Goal: Transaction & Acquisition: Register for event/course

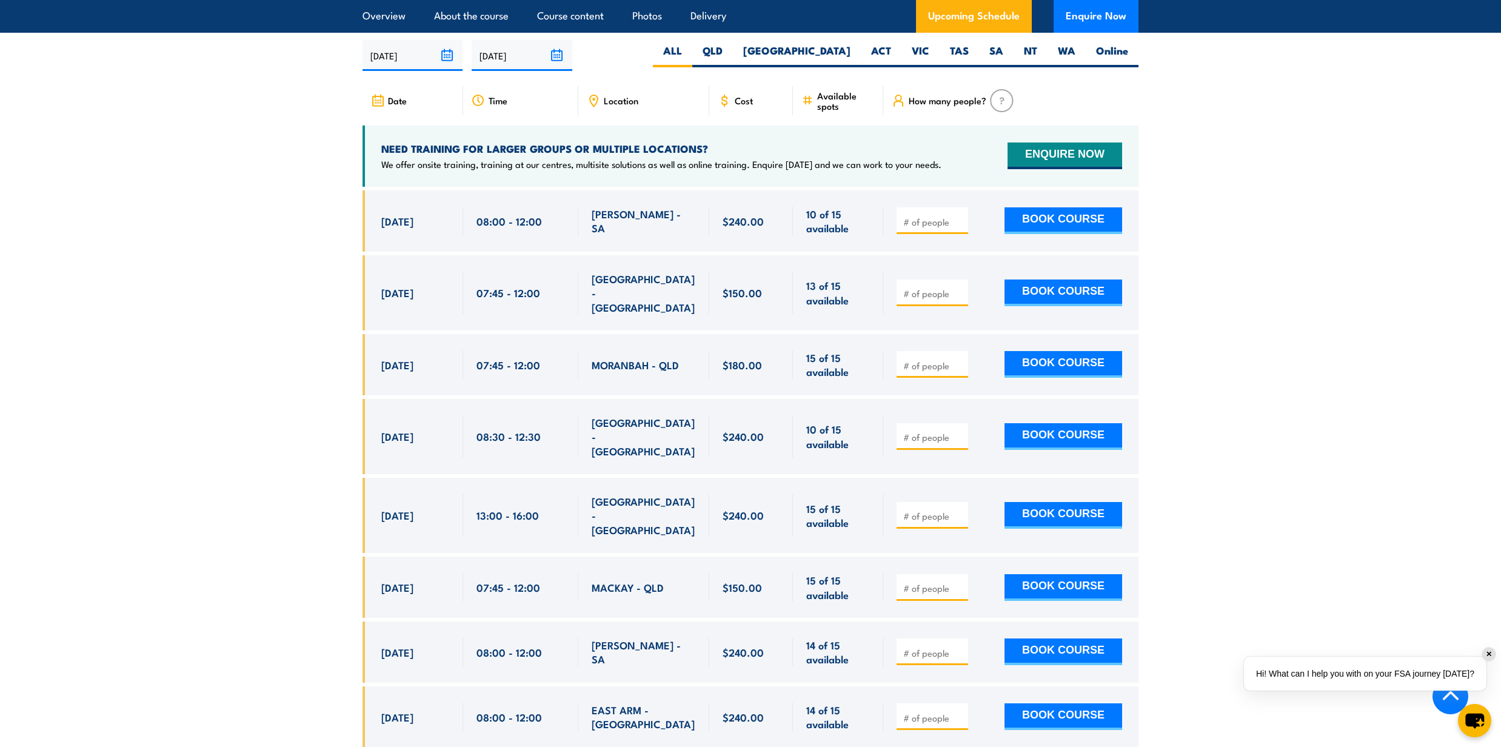
scroll to position [2020, 0]
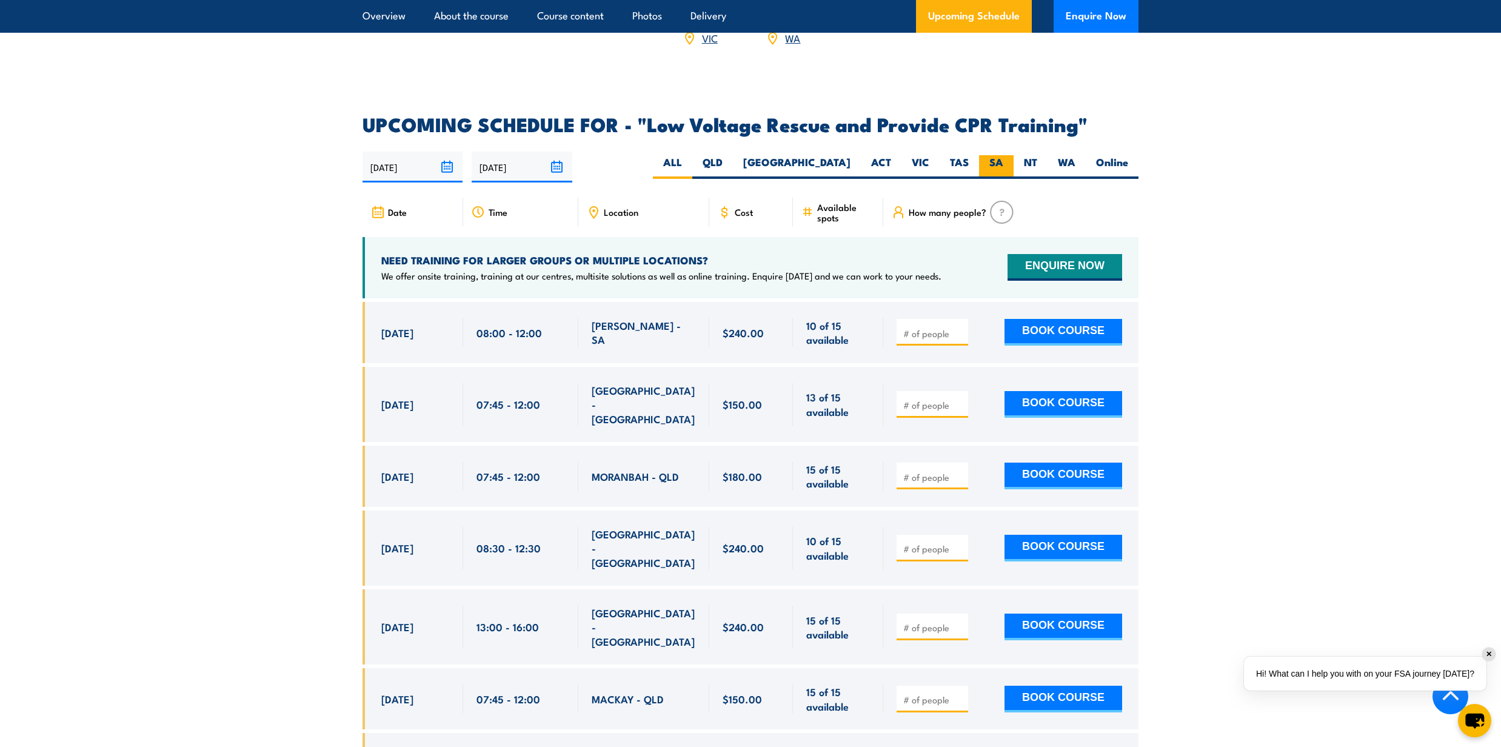
click at [999, 155] on label "SA" at bounding box center [996, 167] width 35 height 24
click at [1003, 155] on input "SA" at bounding box center [1007, 159] width 8 height 8
radio input "true"
click at [999, 155] on label "SA" at bounding box center [996, 167] width 35 height 24
click at [1003, 155] on input "SA" at bounding box center [1007, 159] width 8 height 8
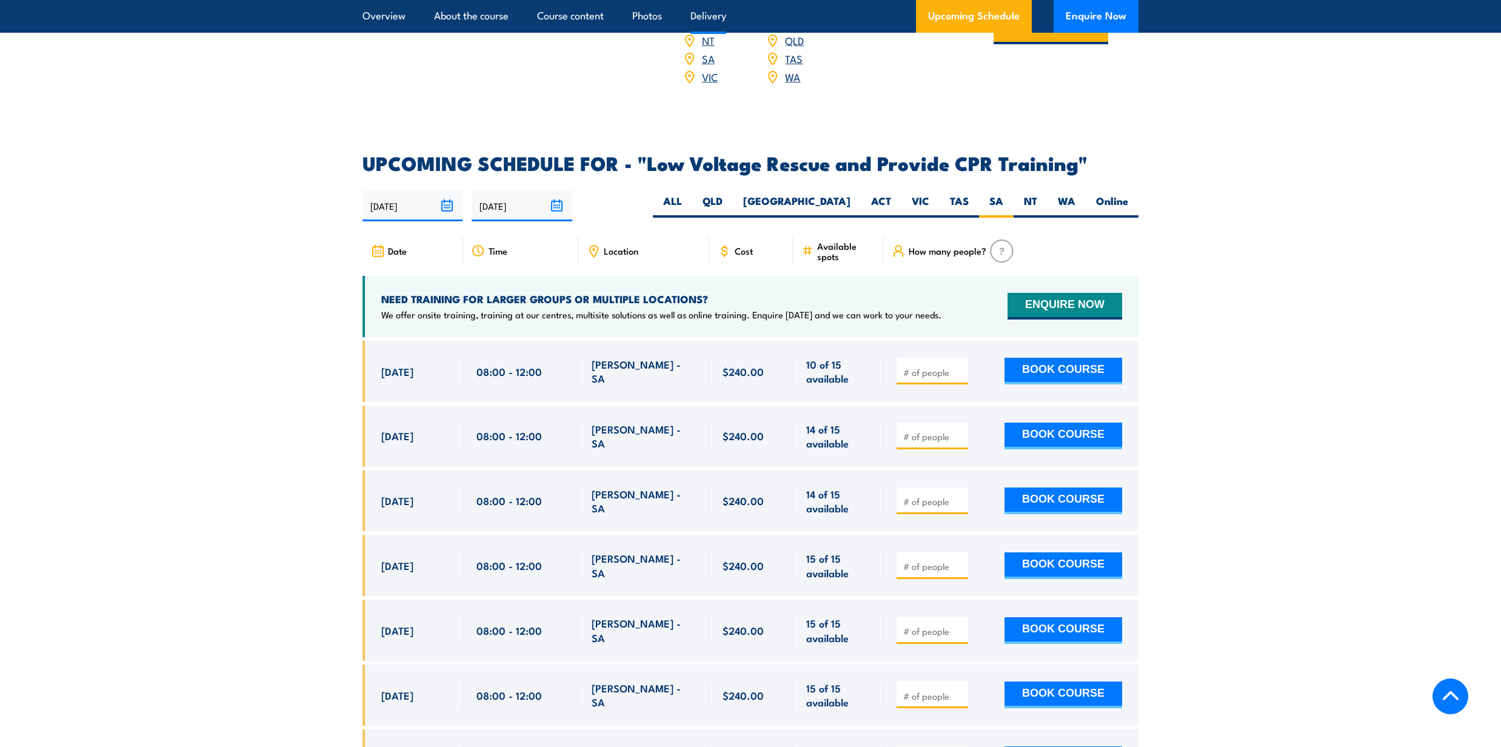
scroll to position [2100, 0]
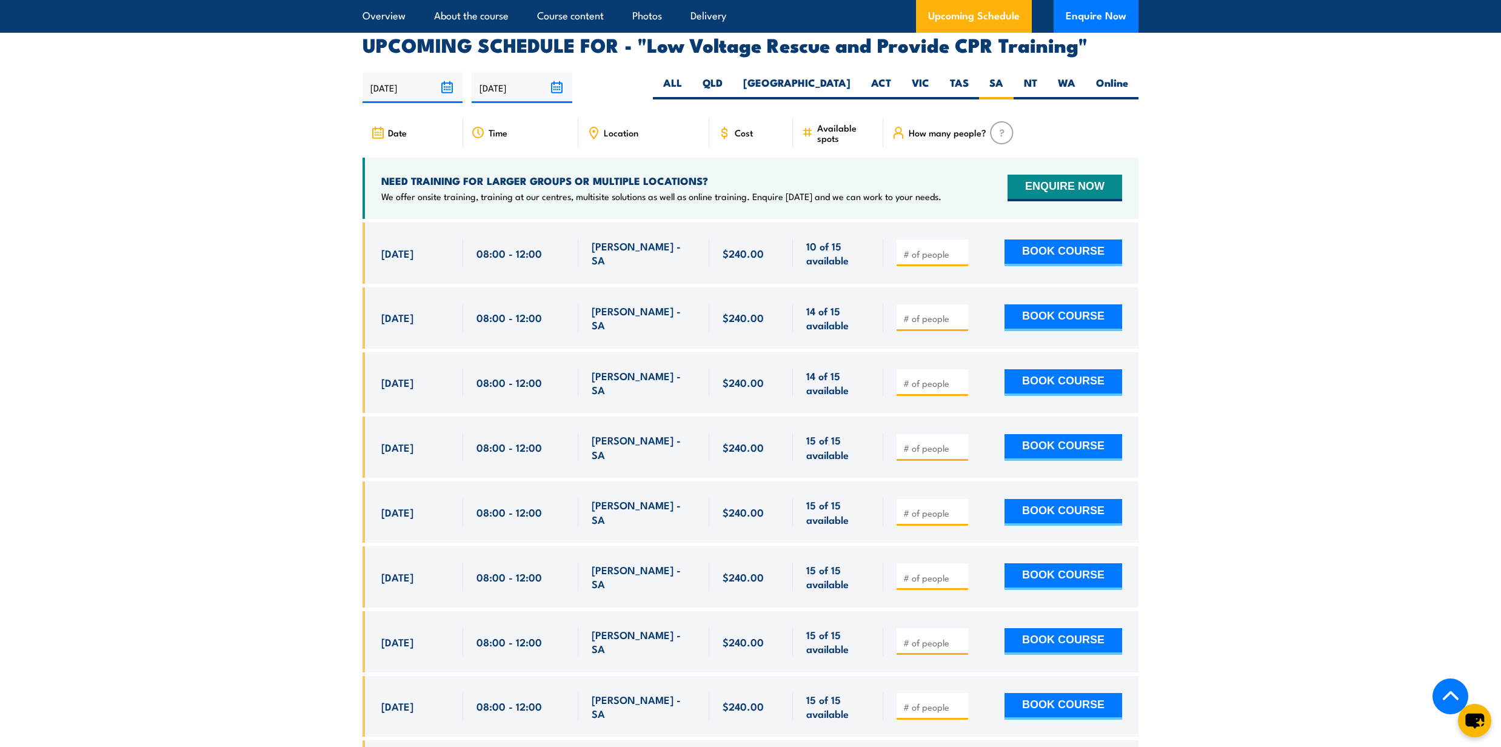
click at [910, 312] on input "number" at bounding box center [933, 318] width 61 height 12
type input "1"
click at [958, 312] on input "1" at bounding box center [933, 318] width 61 height 12
click at [1047, 304] on button "BOOK COURSE" at bounding box center [1063, 317] width 118 height 27
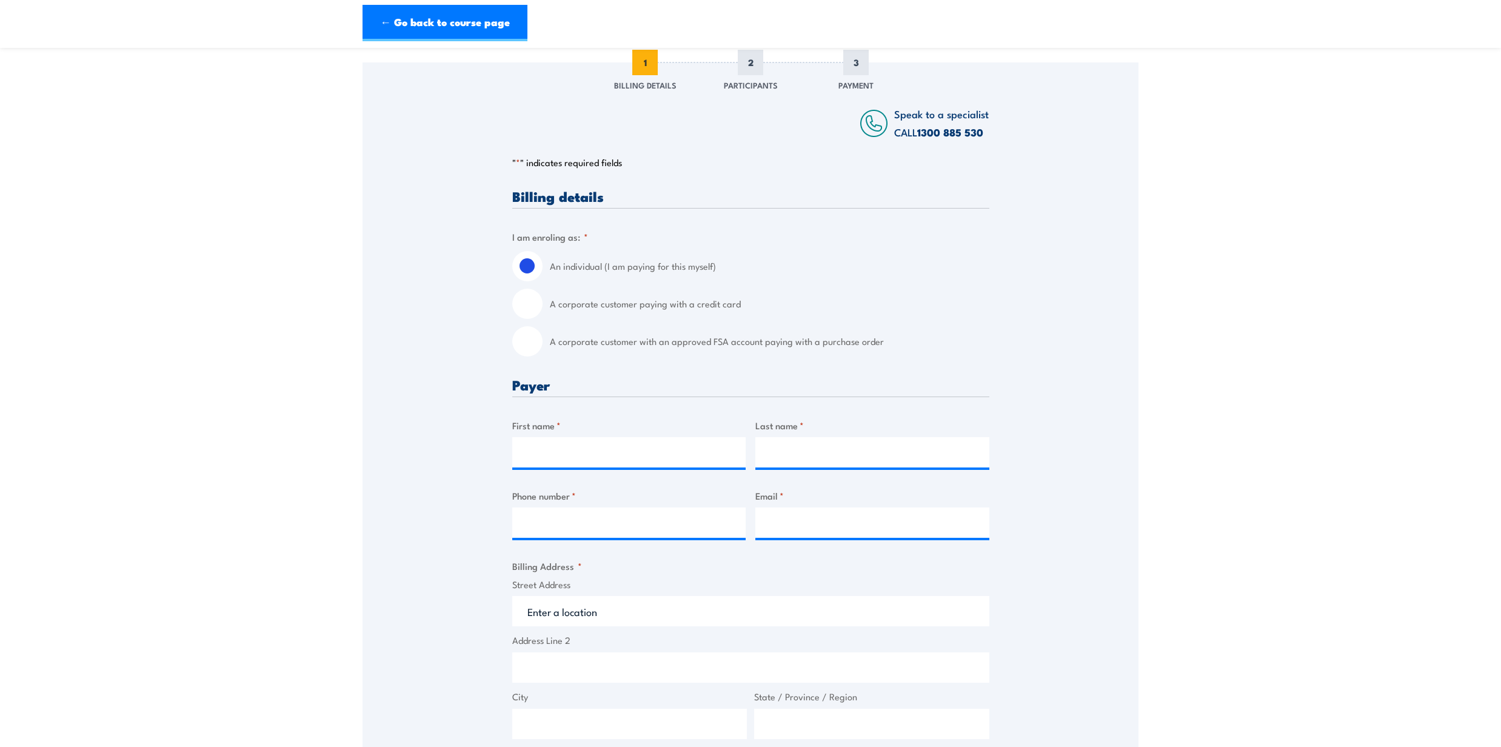
scroll to position [161, 0]
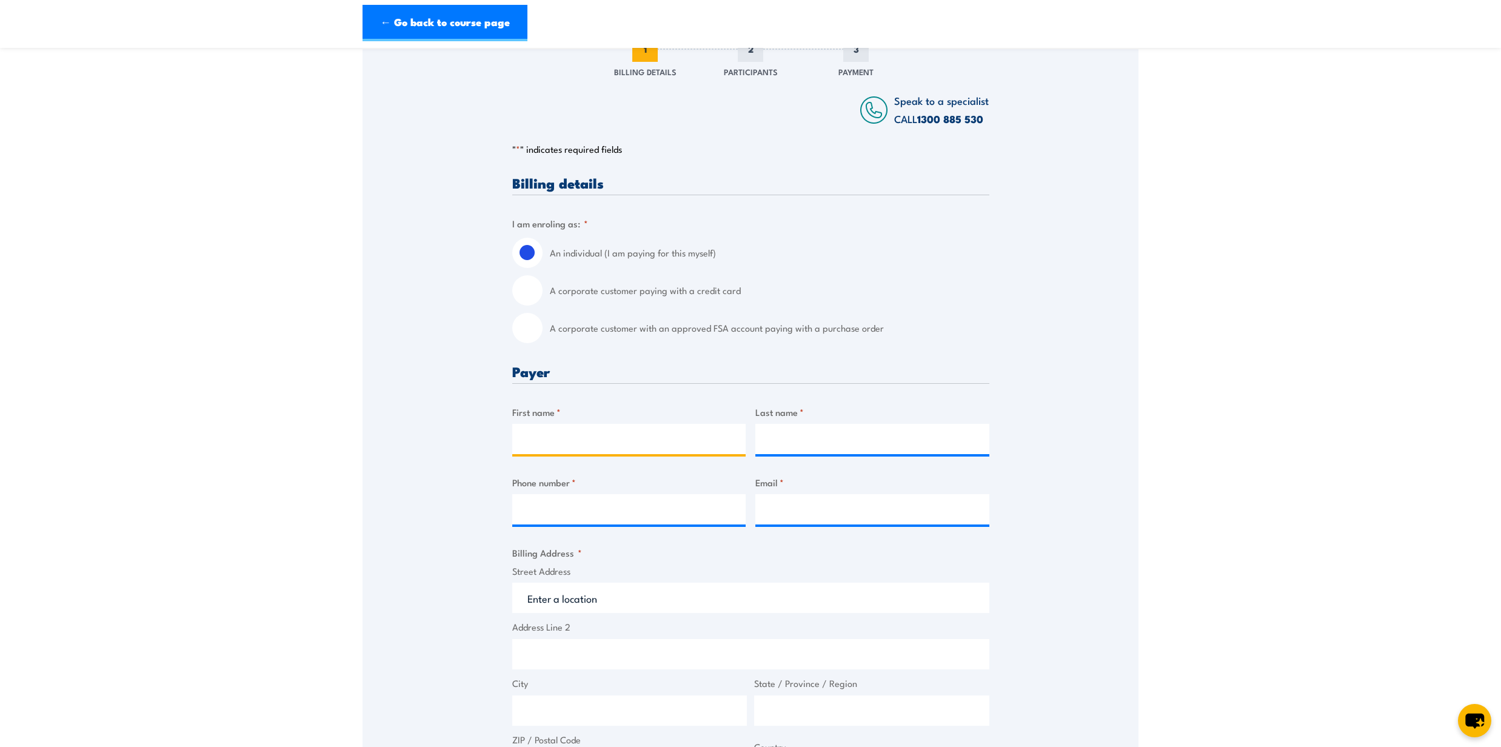
click at [530, 439] on input "First name *" at bounding box center [629, 439] width 234 height 30
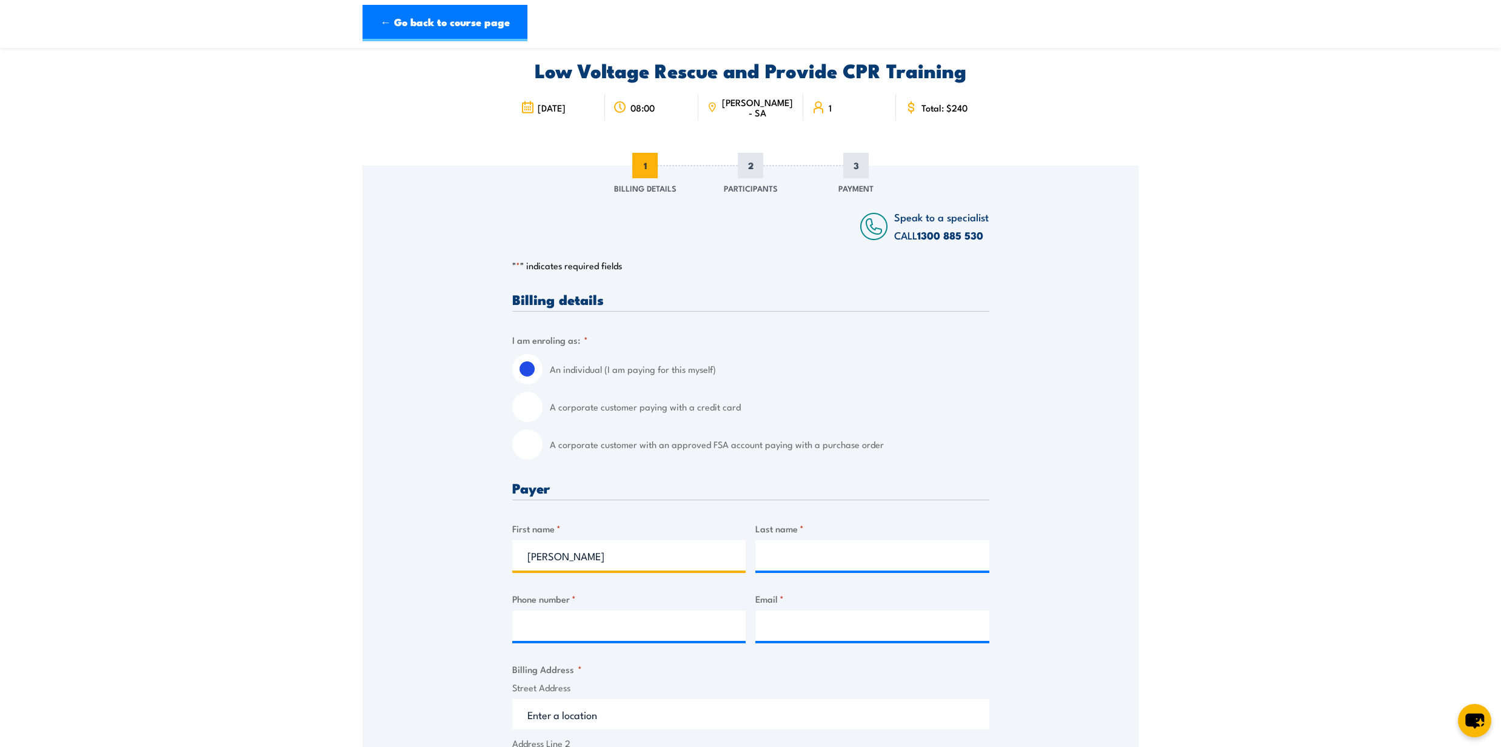
scroll to position [81, 0]
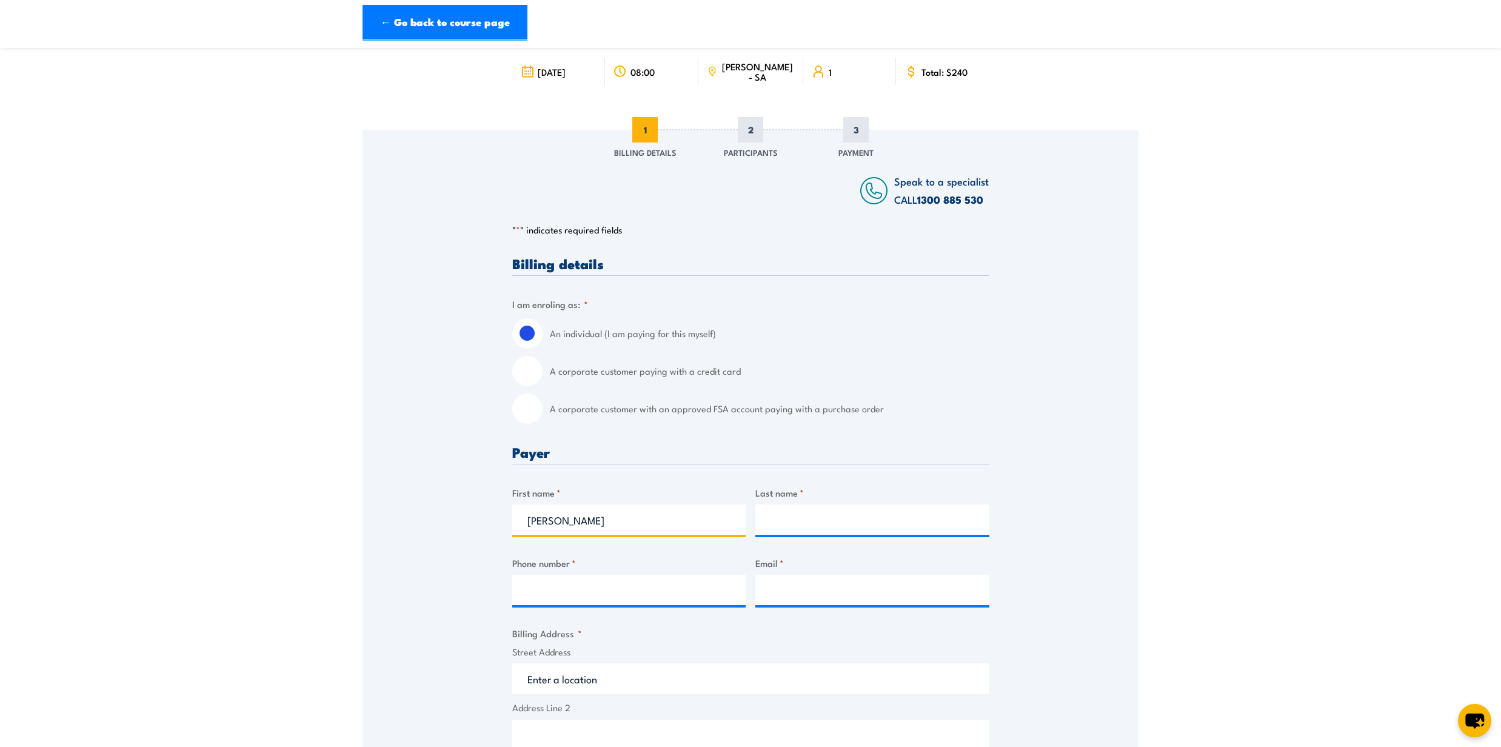
type input "[PERSON_NAME]"
drag, startPoint x: 532, startPoint y: 373, endPoint x: 549, endPoint y: 376, distance: 17.7
click at [531, 373] on input "A corporate customer paying with a credit card" at bounding box center [527, 371] width 30 height 30
radio input "true"
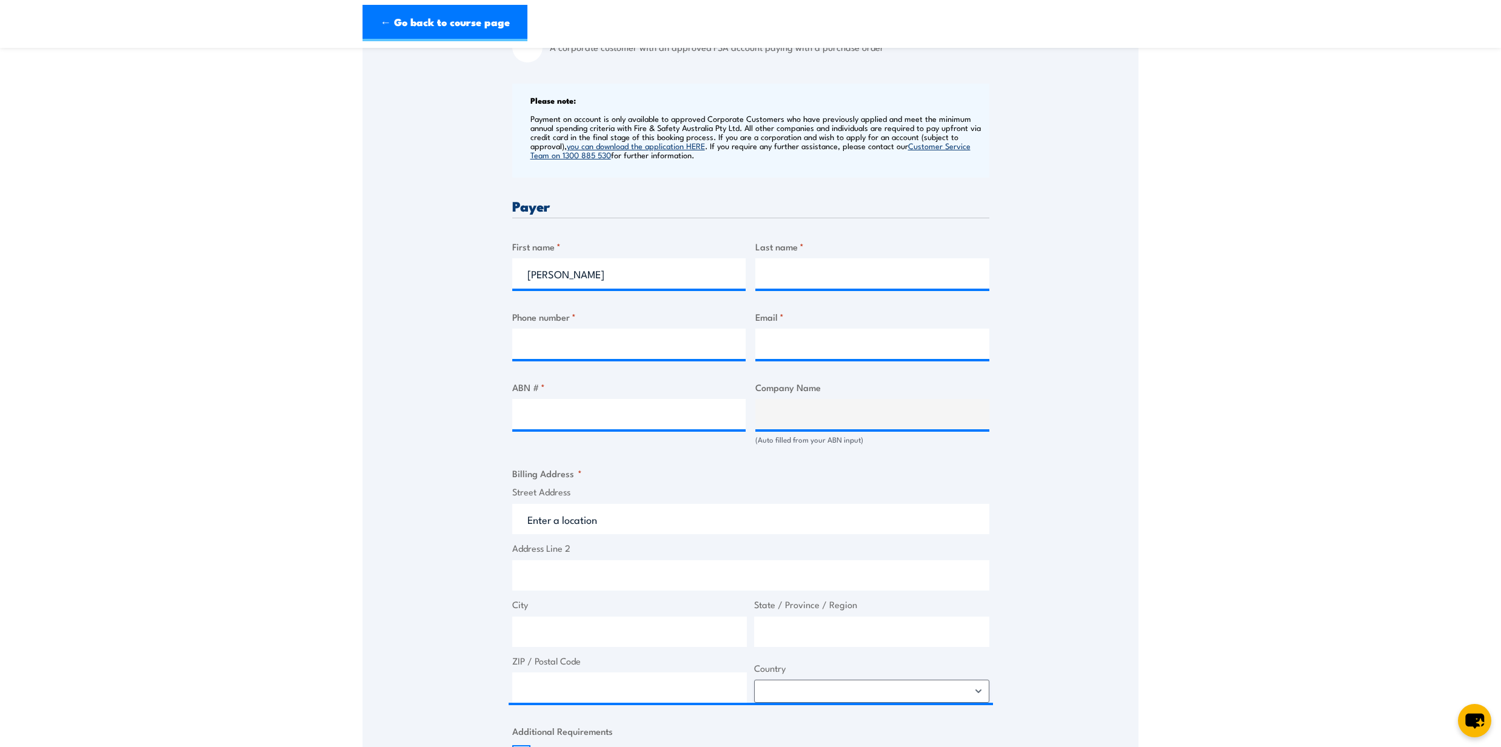
scroll to position [485, 0]
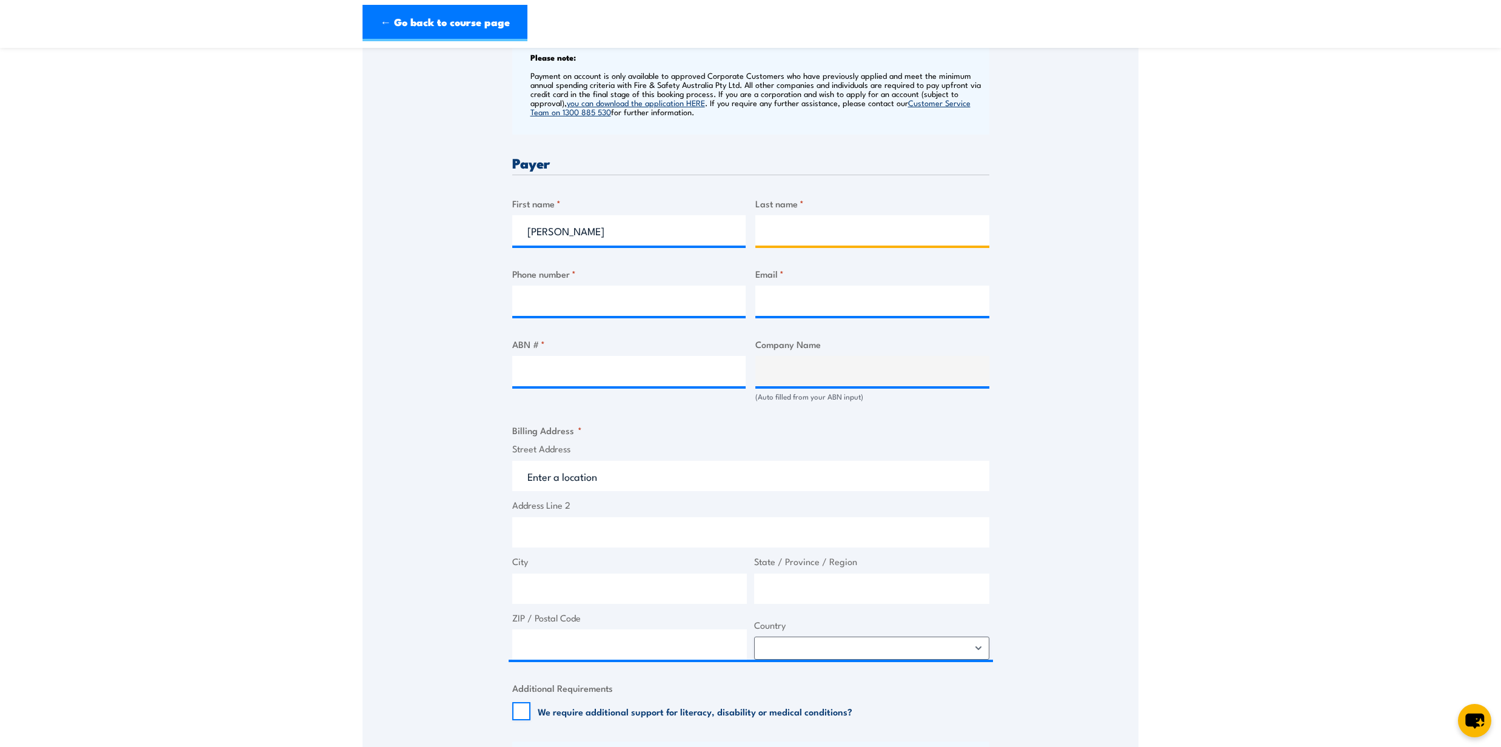
click at [773, 223] on input "Last name *" at bounding box center [872, 230] width 234 height 30
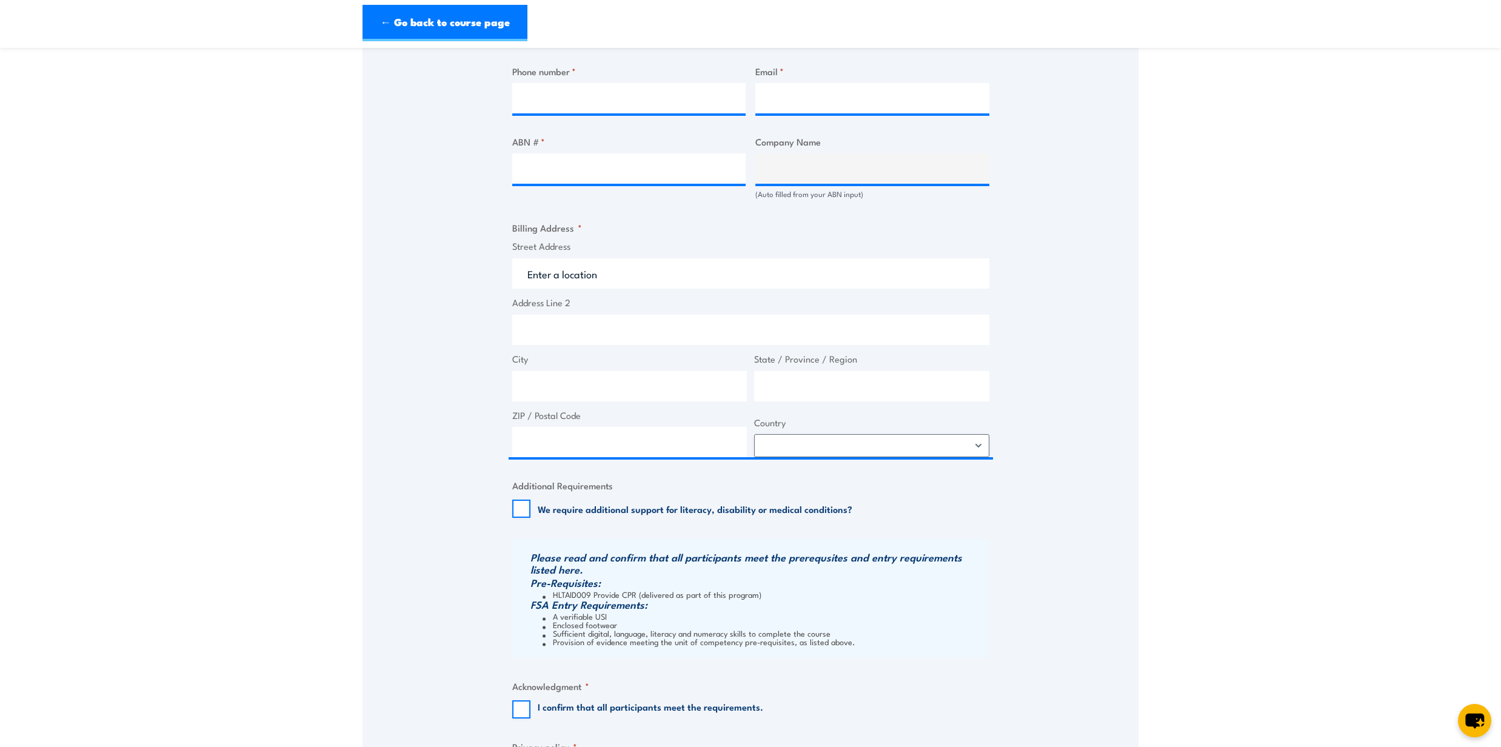
scroll to position [727, 0]
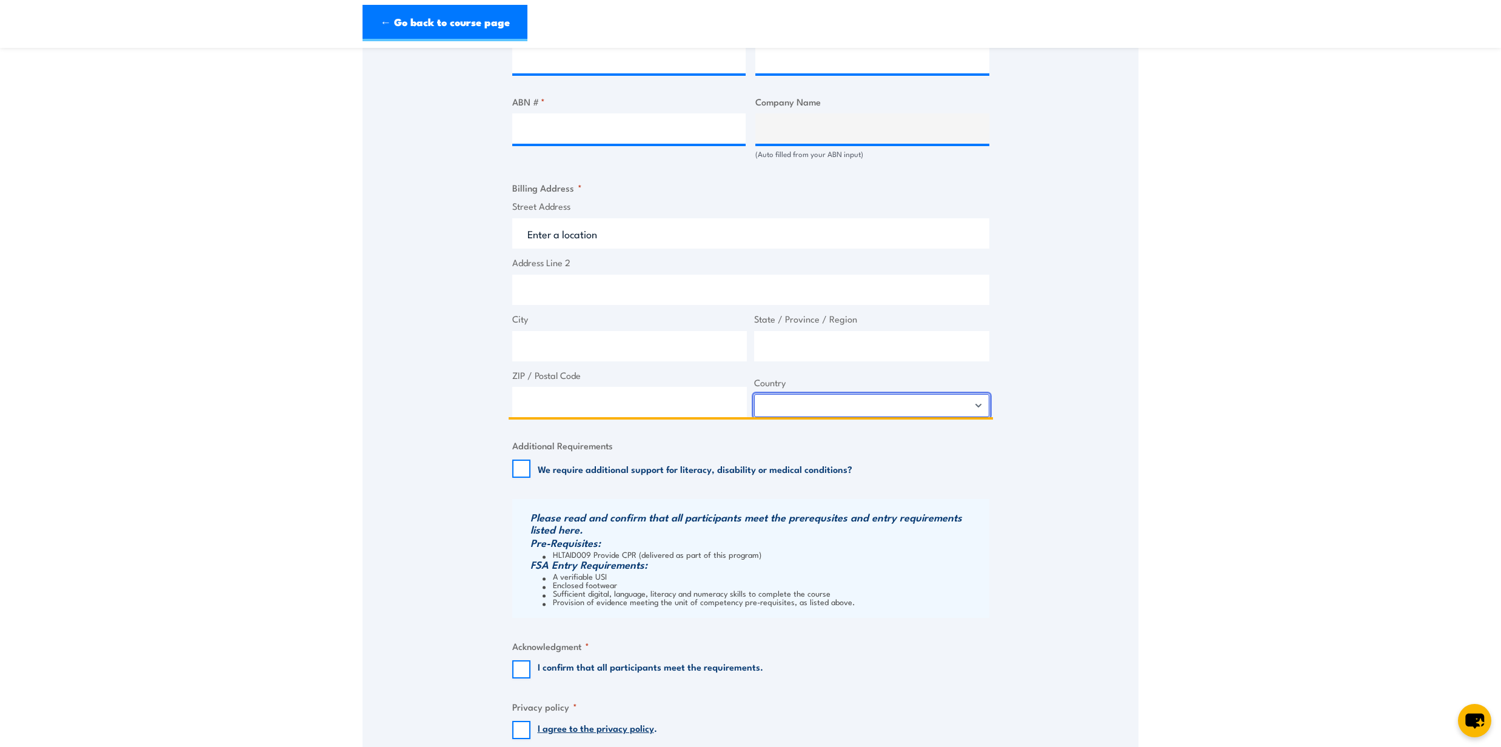
click at [868, 407] on select "Afghanistan Albania Algeria American Samoa Andorra Angola Anguilla Antarctica A…" at bounding box center [871, 405] width 235 height 23
select select "Australia"
click at [754, 395] on select "Afghanistan Albania Algeria American Samoa Andorra Angola Anguilla Antarctica A…" at bounding box center [871, 405] width 235 height 23
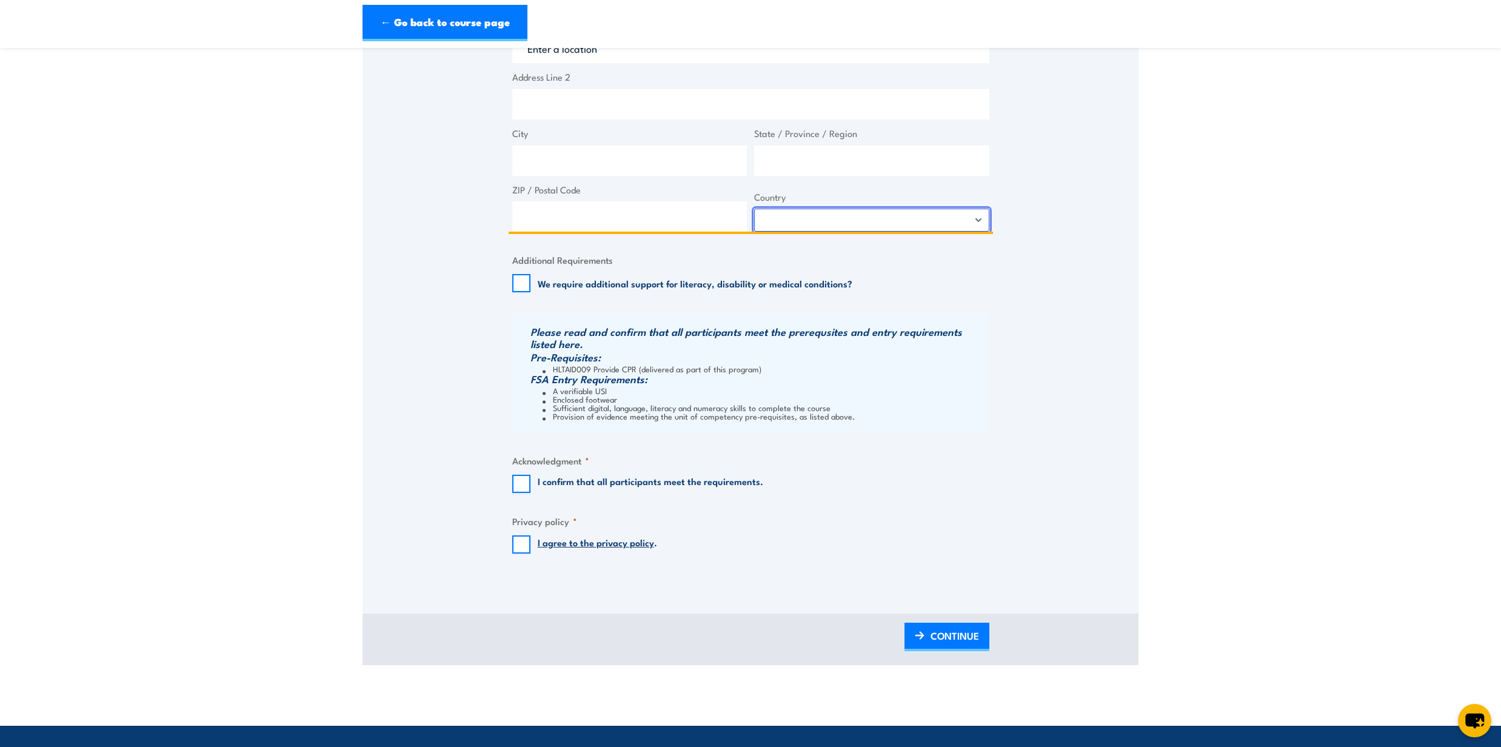
scroll to position [970, 0]
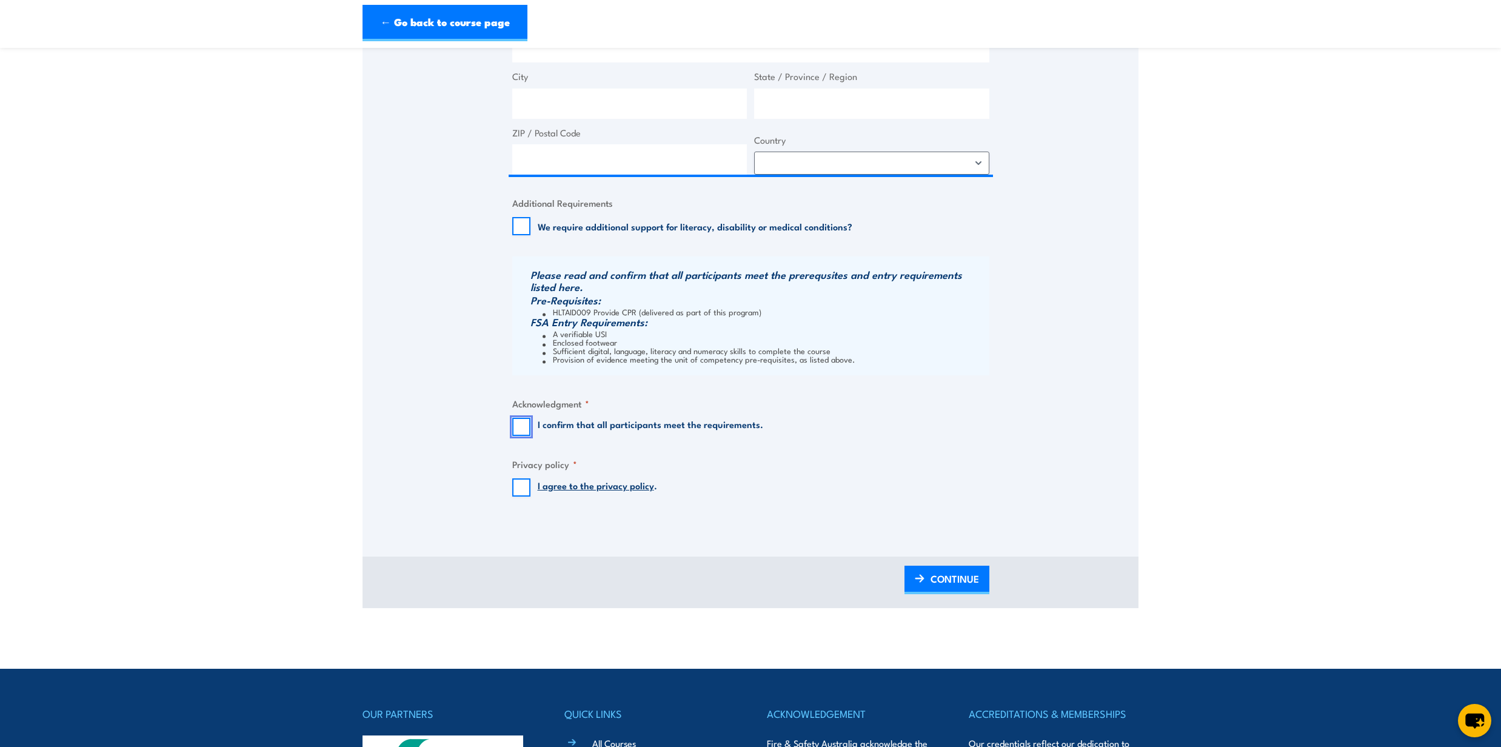
click at [522, 428] on input "I confirm that all participants meet the requirements." at bounding box center [521, 427] width 18 height 18
checkbox input "true"
click at [519, 491] on input "I agree to the privacy policy ." at bounding box center [521, 487] width 18 height 18
checkbox input "true"
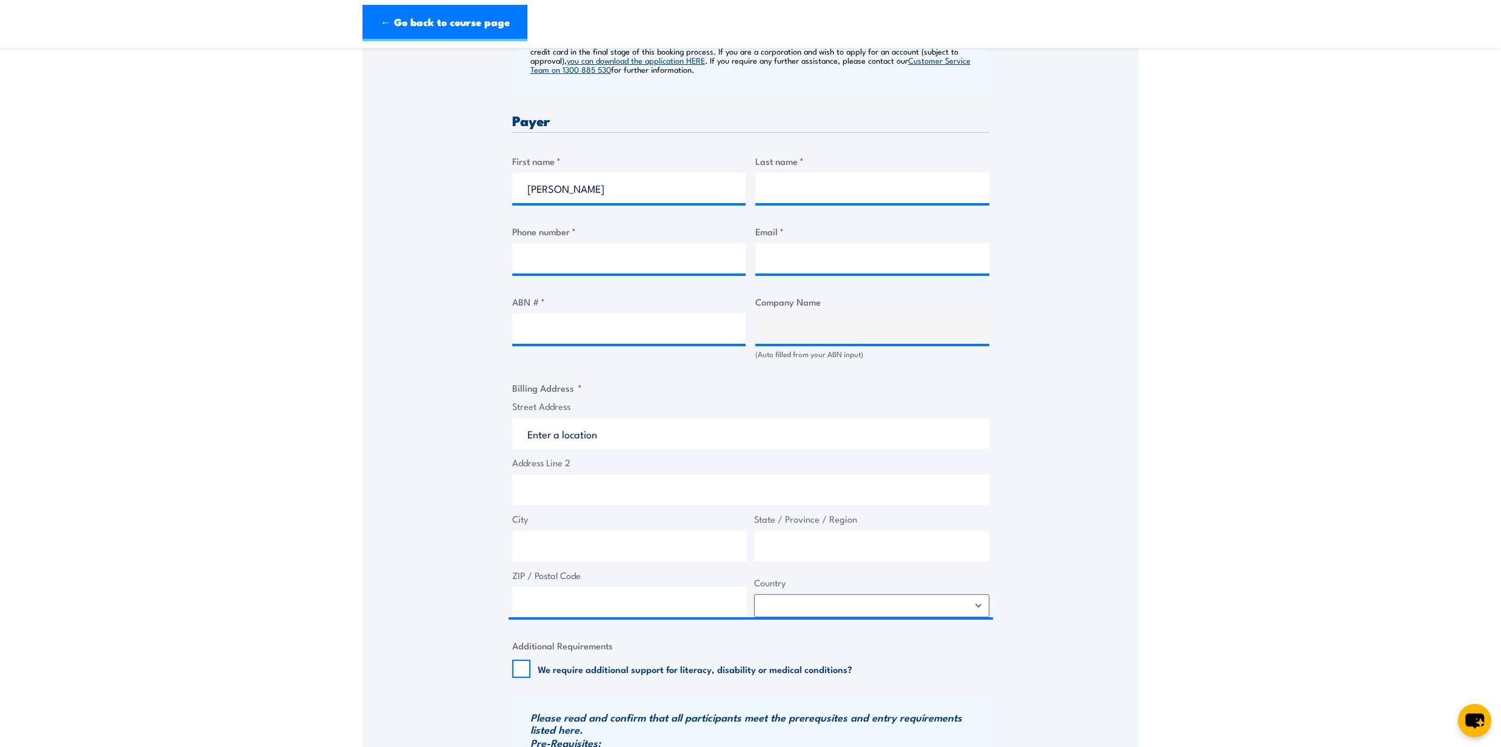
scroll to position [485, 0]
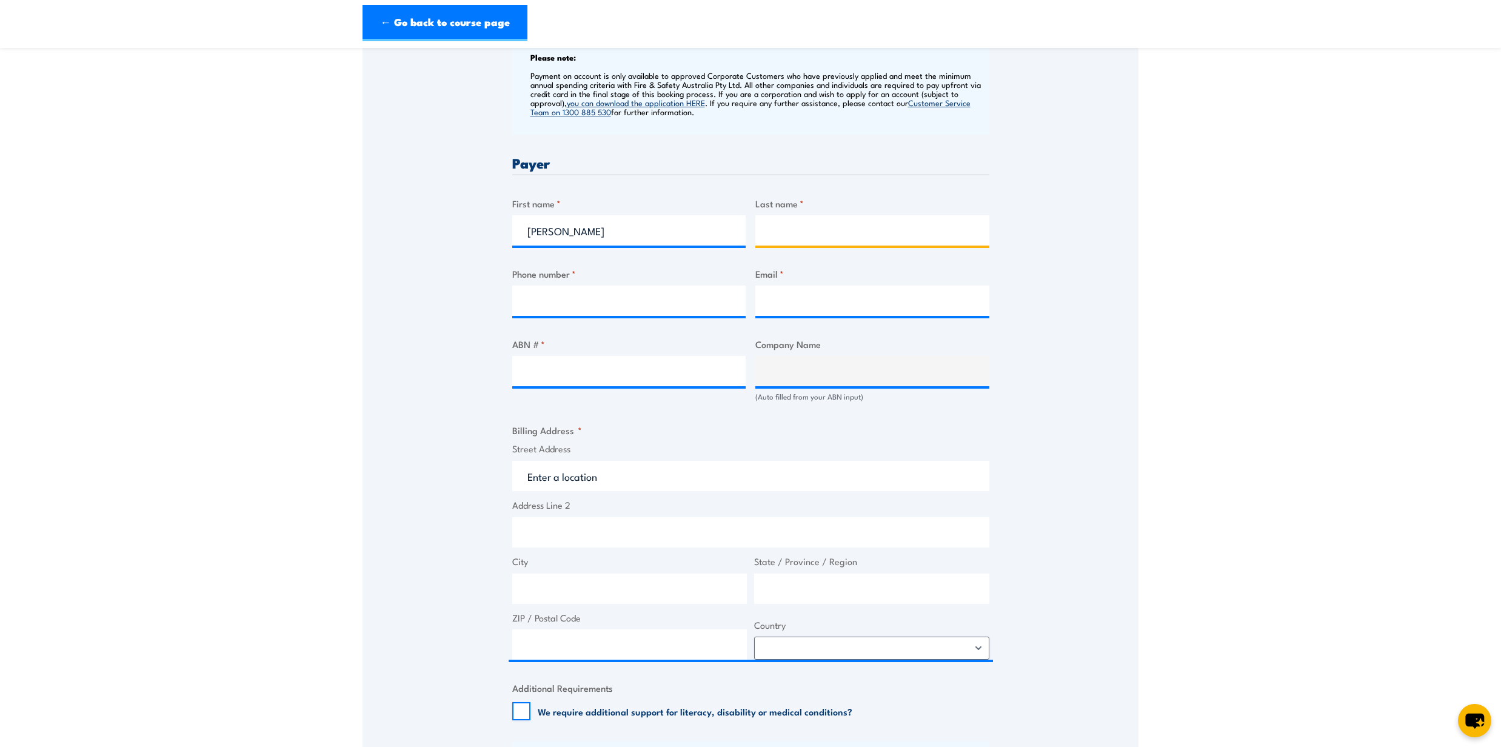
click at [800, 232] on input "Last name *" at bounding box center [872, 230] width 234 height 30
type input "Steventon"
click at [605, 299] on input "Phone number *" at bounding box center [629, 300] width 234 height 30
type input "0478191243"
click at [810, 304] on input "Email *" at bounding box center [872, 300] width 234 height 30
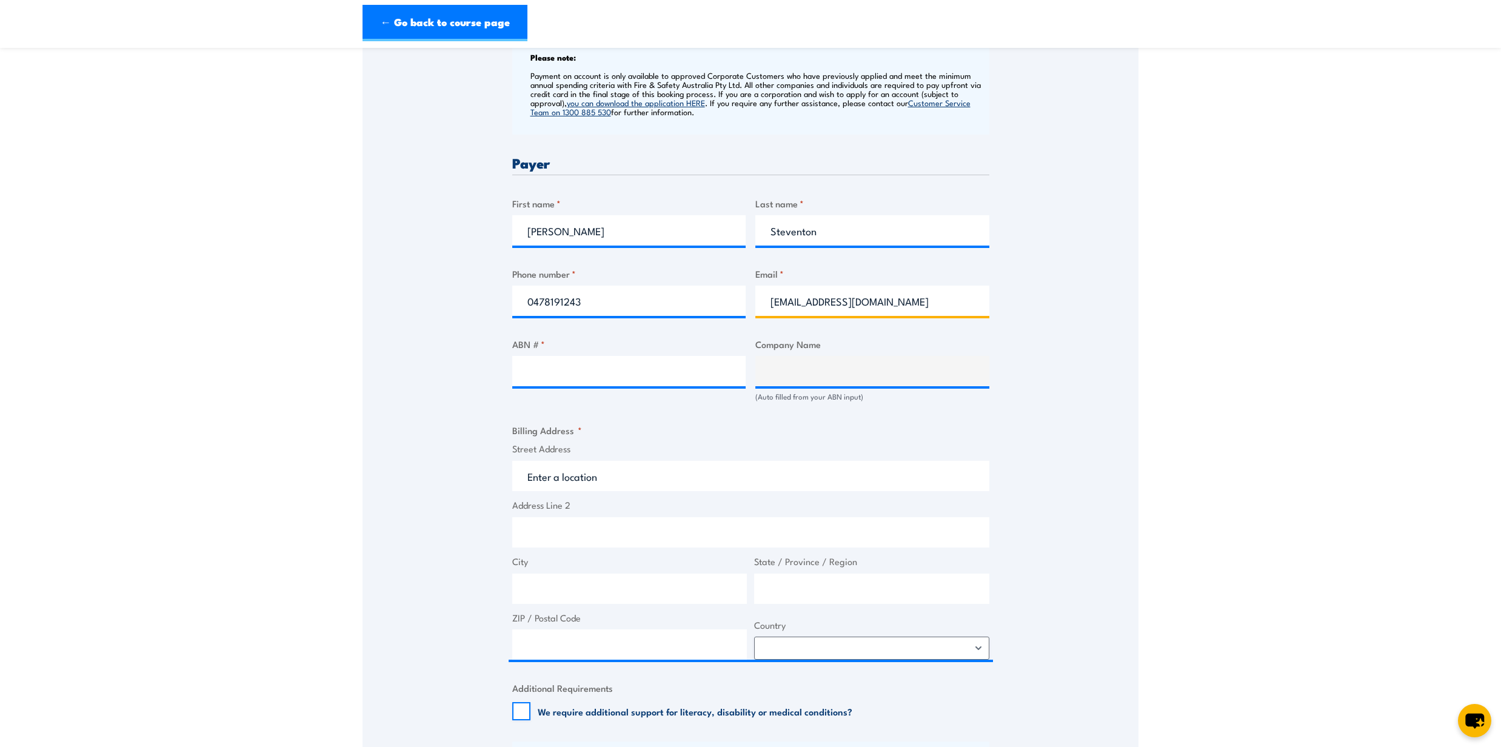
type input "shaggysparks316@gmail.com"
click at [585, 376] on input "ABN # *" at bounding box center [629, 371] width 234 height 30
click at [629, 369] on input "ABN # *" at bounding box center [629, 371] width 234 height 30
paste input "28 167 872 424"
click at [1252, 451] on section "Low Voltage Rescue and Provide CPR Training 08:00 1" at bounding box center [750, 334] width 1501 height 1517
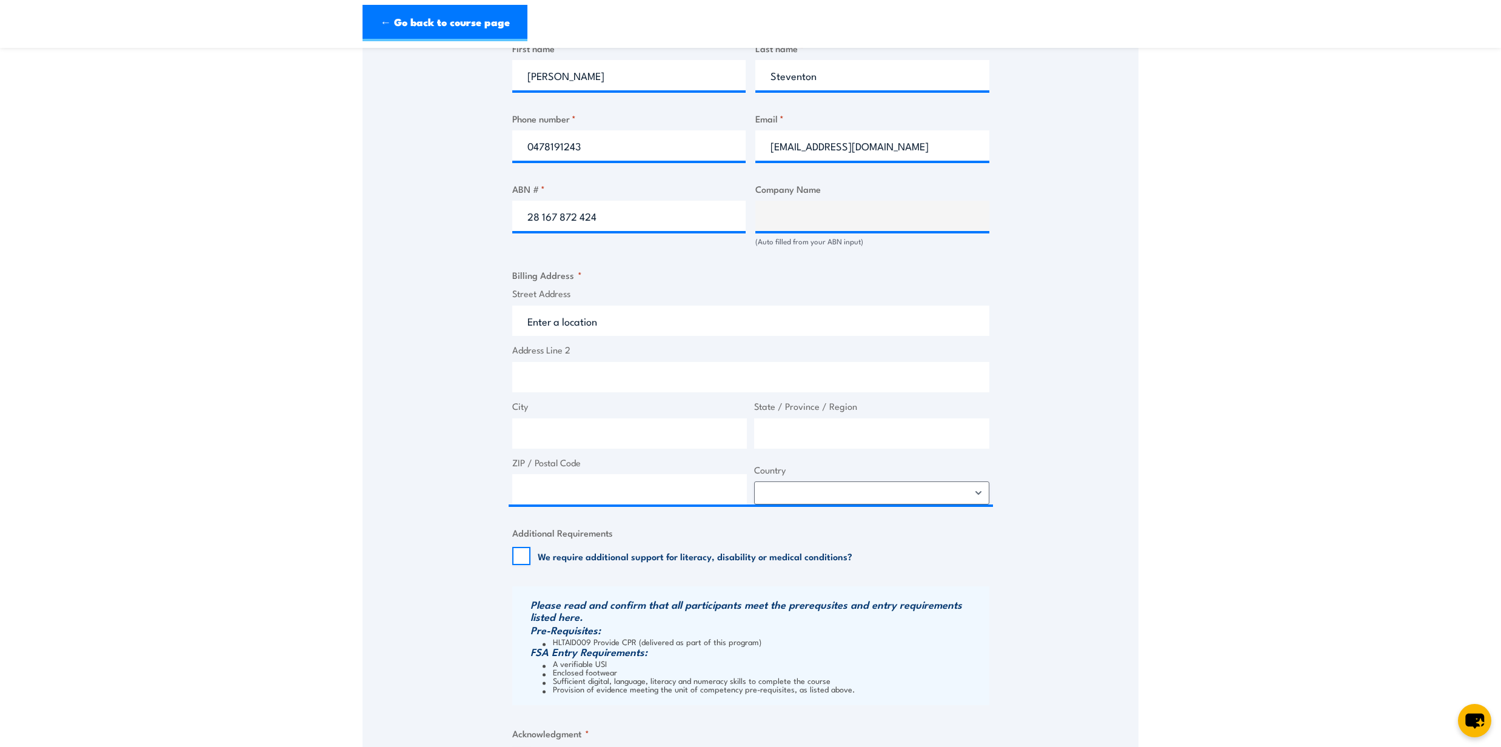
scroll to position [646, 0]
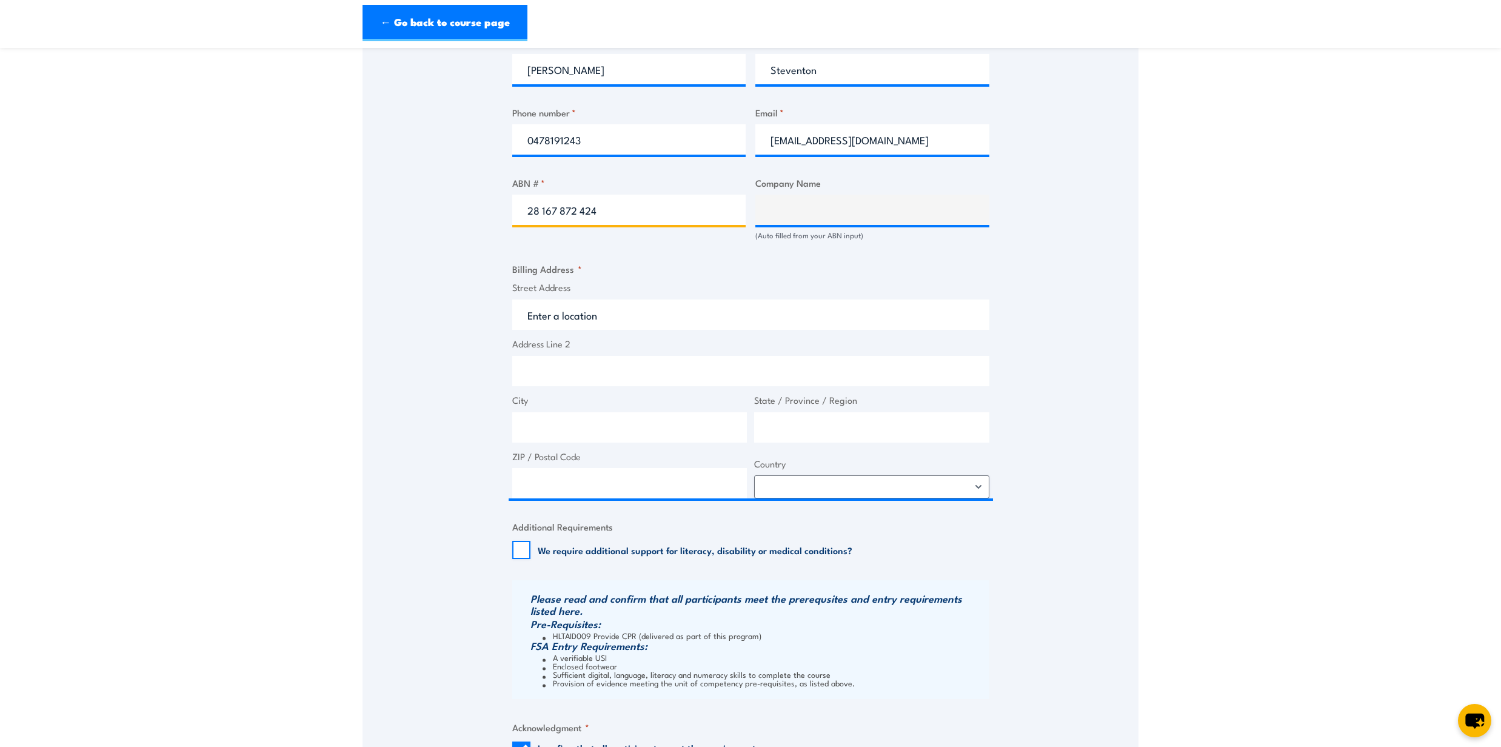
click at [542, 209] on input "28 167 872 424" at bounding box center [629, 210] width 234 height 30
type input "28167 872 424"
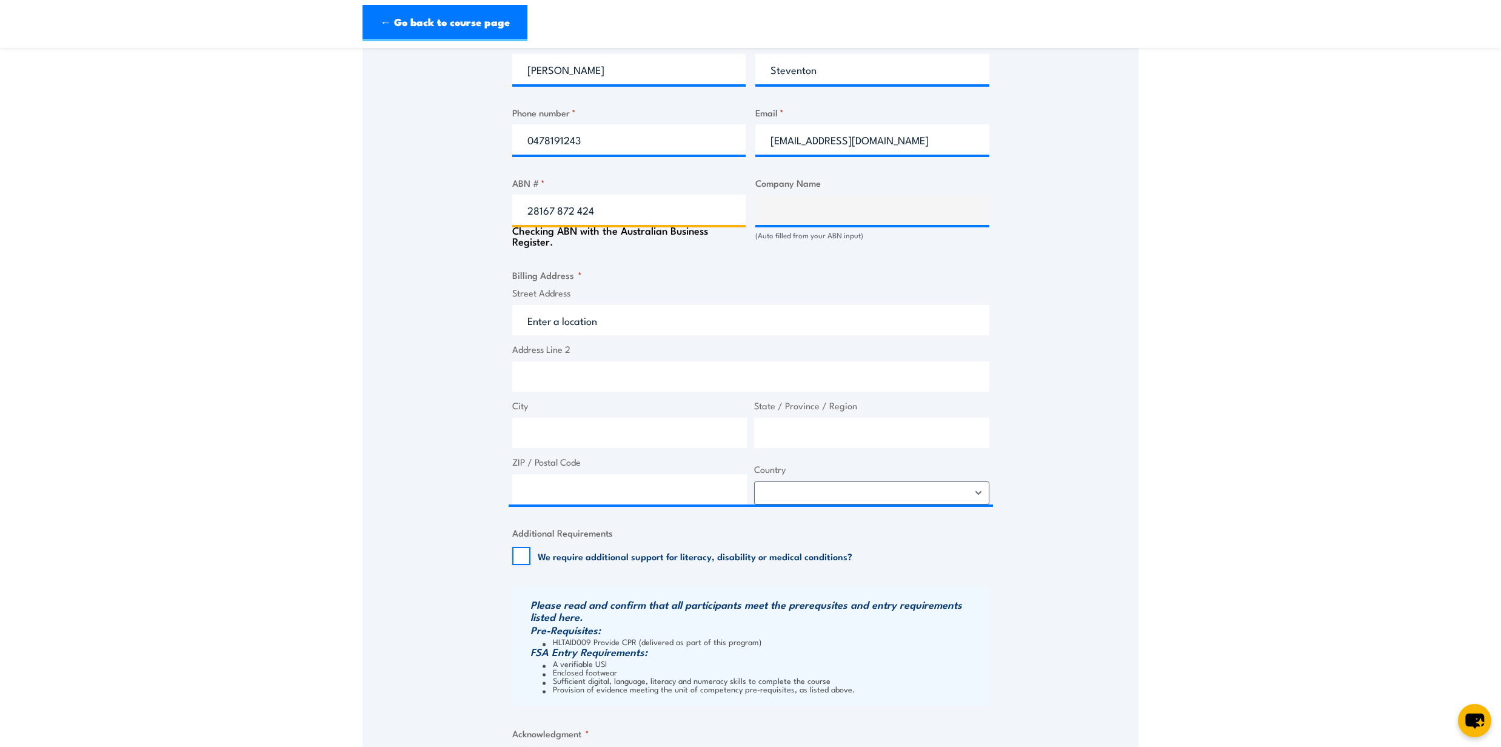
type input "WORKSKIL AUSTRALIA LTD."
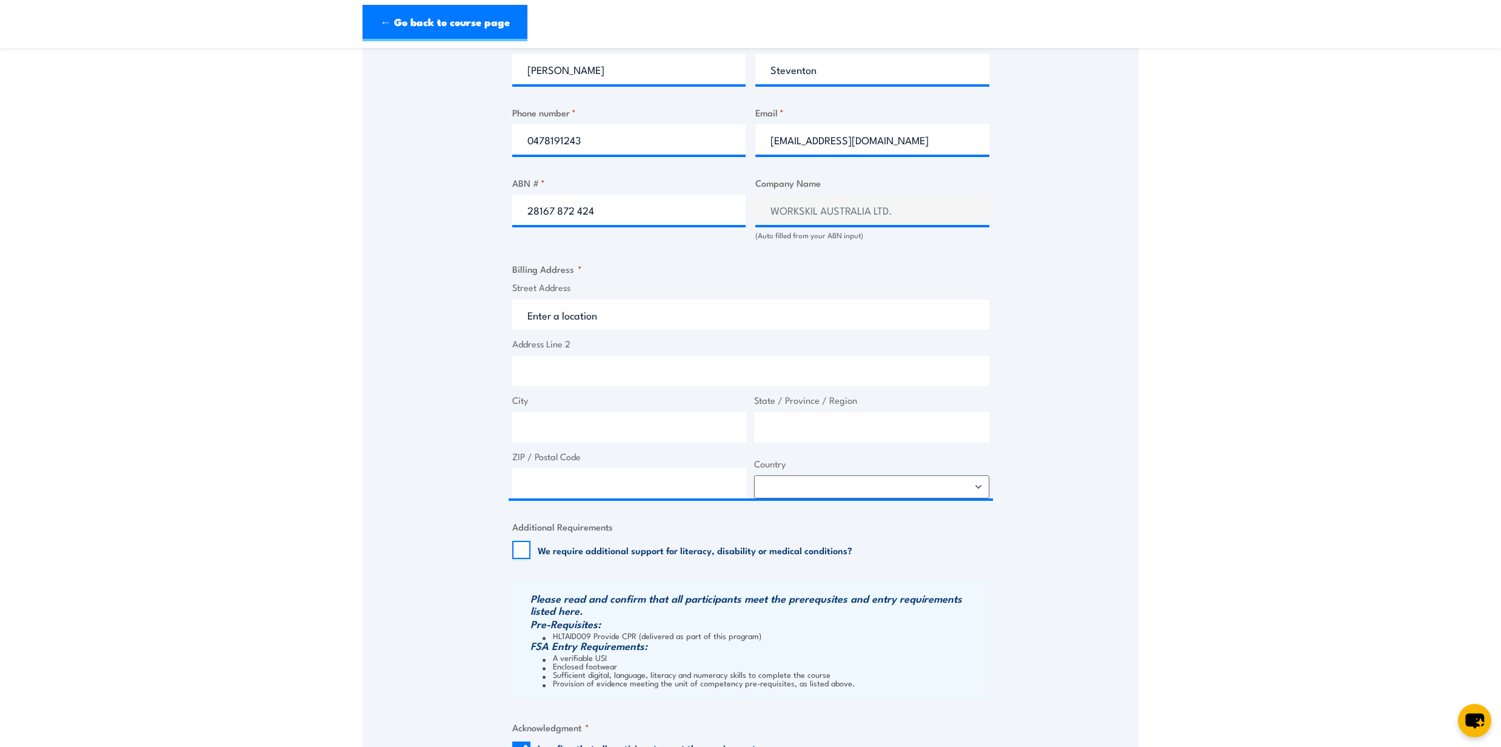
click at [1198, 318] on section "Low Voltage Rescue and Provide CPR Training 08:00 1" at bounding box center [750, 172] width 1501 height 1517
click at [558, 211] on input "28167 872 424" at bounding box center [629, 210] width 234 height 30
click at [573, 204] on input "28167872 424" at bounding box center [629, 210] width 234 height 30
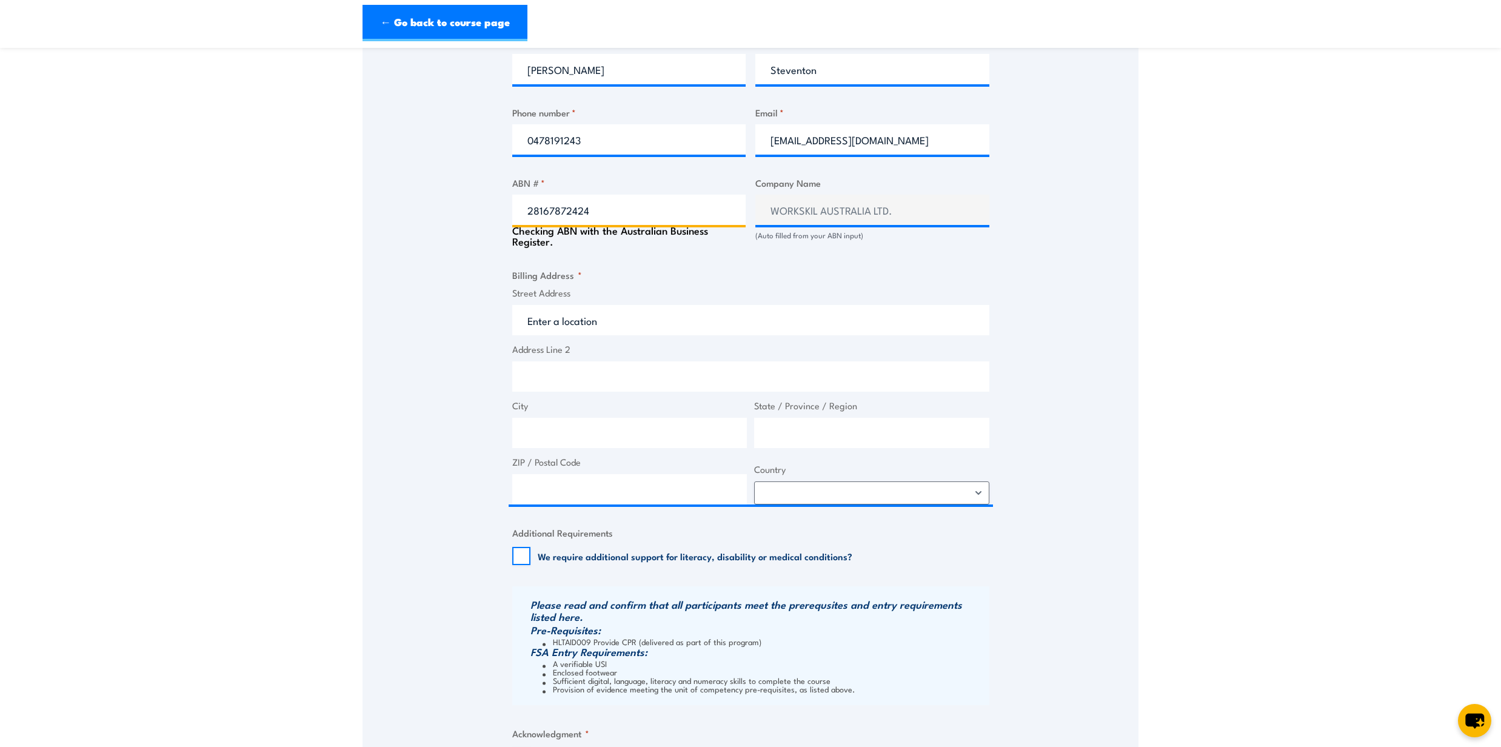
type input "28167872424"
click at [1141, 385] on section "Low Voltage Rescue and Provide CPR Training 08:00 1" at bounding box center [750, 175] width 1501 height 1523
click at [1184, 381] on section "Low Voltage Rescue and Provide CPR Training 08:00 1" at bounding box center [750, 175] width 1501 height 1523
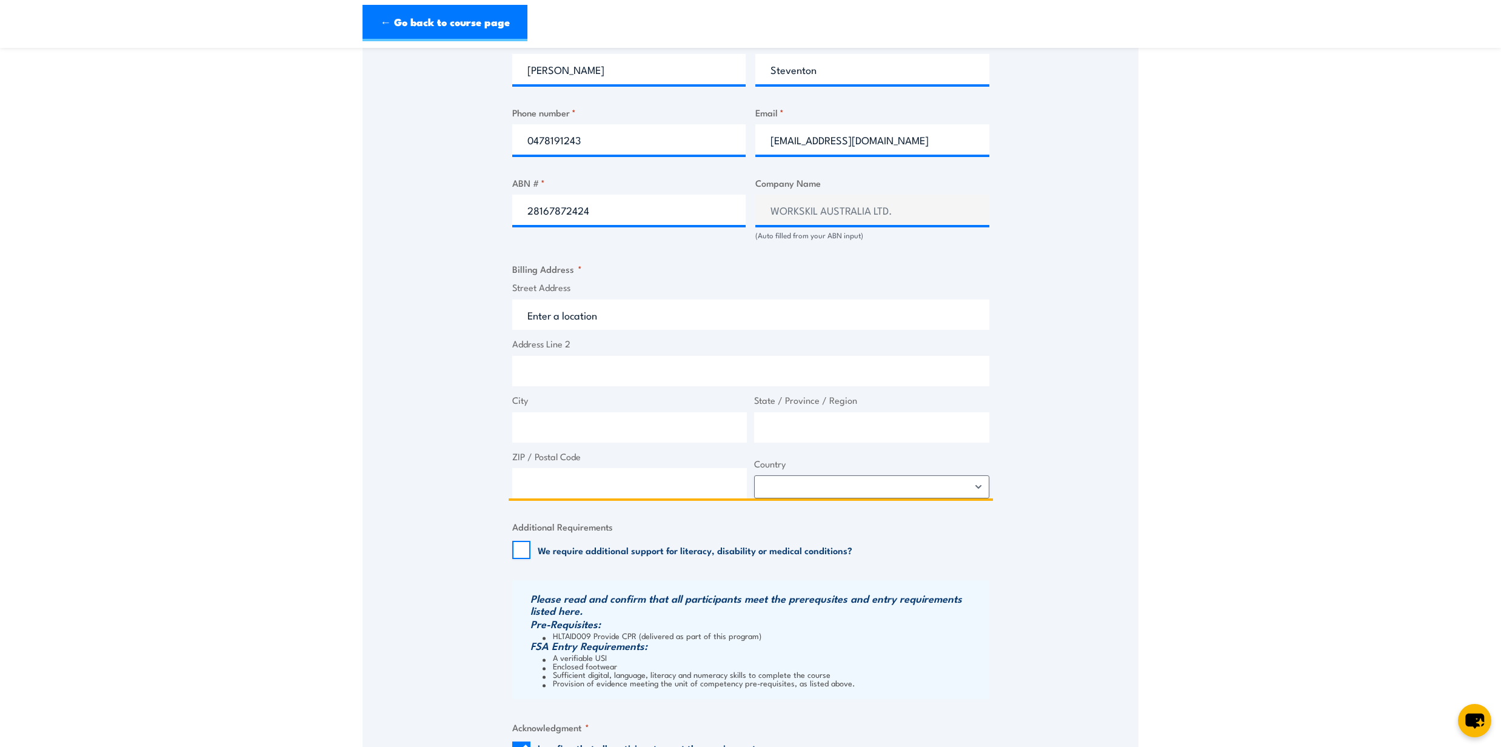
click at [580, 316] on input "Street Address" at bounding box center [750, 314] width 477 height 30
paste input "63 Commercial Rd, Salisbury SA 5108"
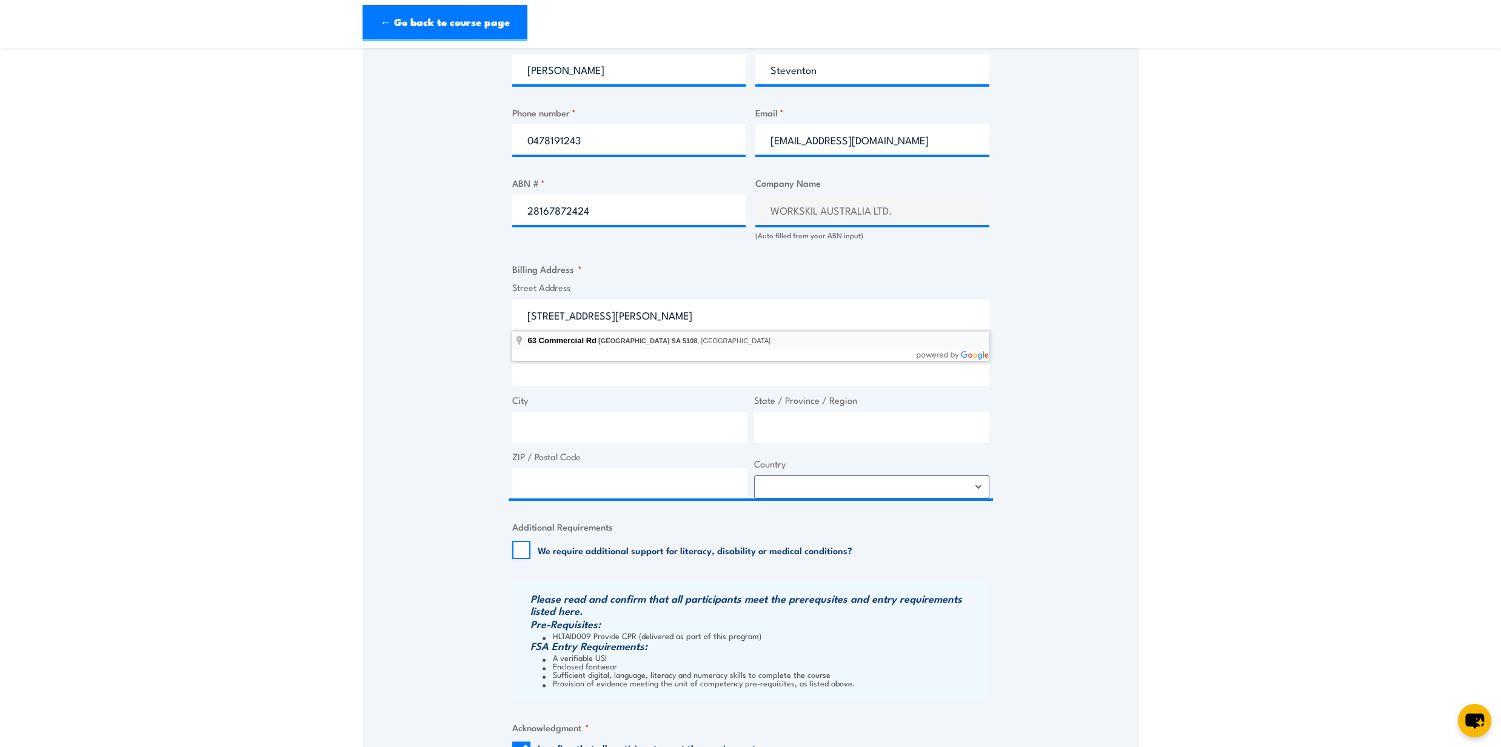
type input "63 Commercial Rd, Salisbury SA 5108, Australia"
type input "63 Commercial Rd"
type input "Salisbury"
type input "South Australia"
type input "5108"
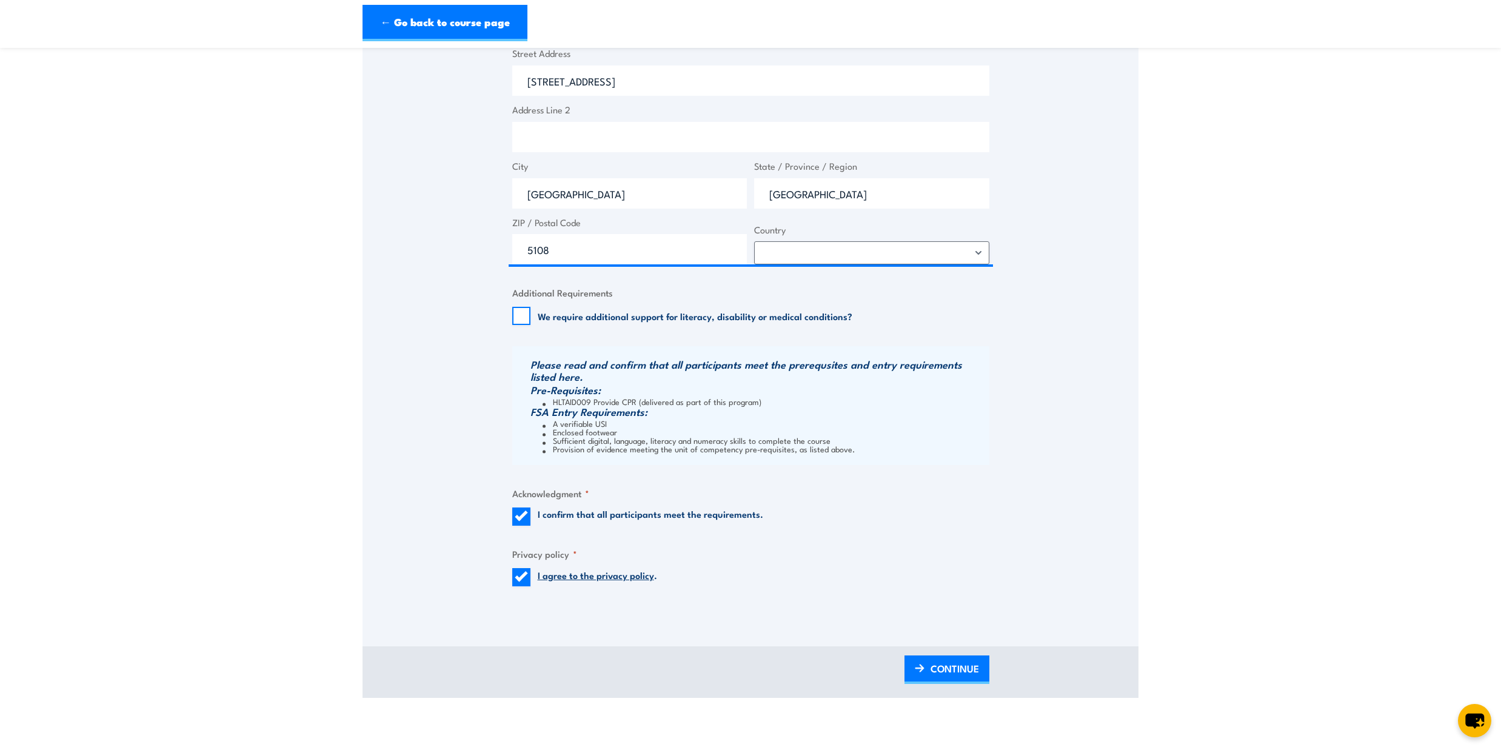
scroll to position [889, 0]
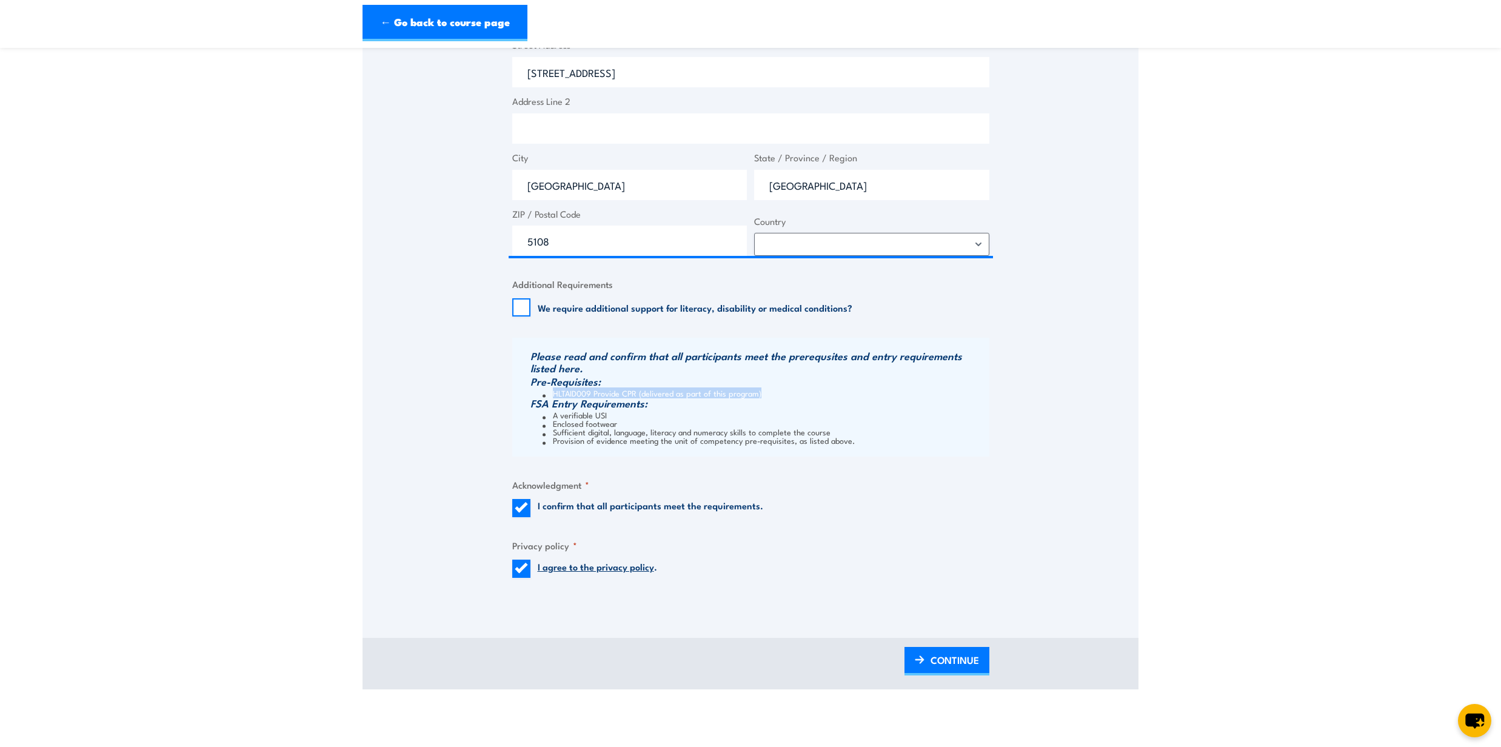
drag, startPoint x: 765, startPoint y: 392, endPoint x: 552, endPoint y: 396, distance: 213.4
click at [552, 396] on li "HLTAID009 Provide CPR (delivered as part of this program)" at bounding box center [764, 393] width 444 height 8
drag, startPoint x: 552, startPoint y: 396, endPoint x: 561, endPoint y: 394, distance: 9.4
copy li "HLTAID009 Provide CPR (delivered as part of this program)"
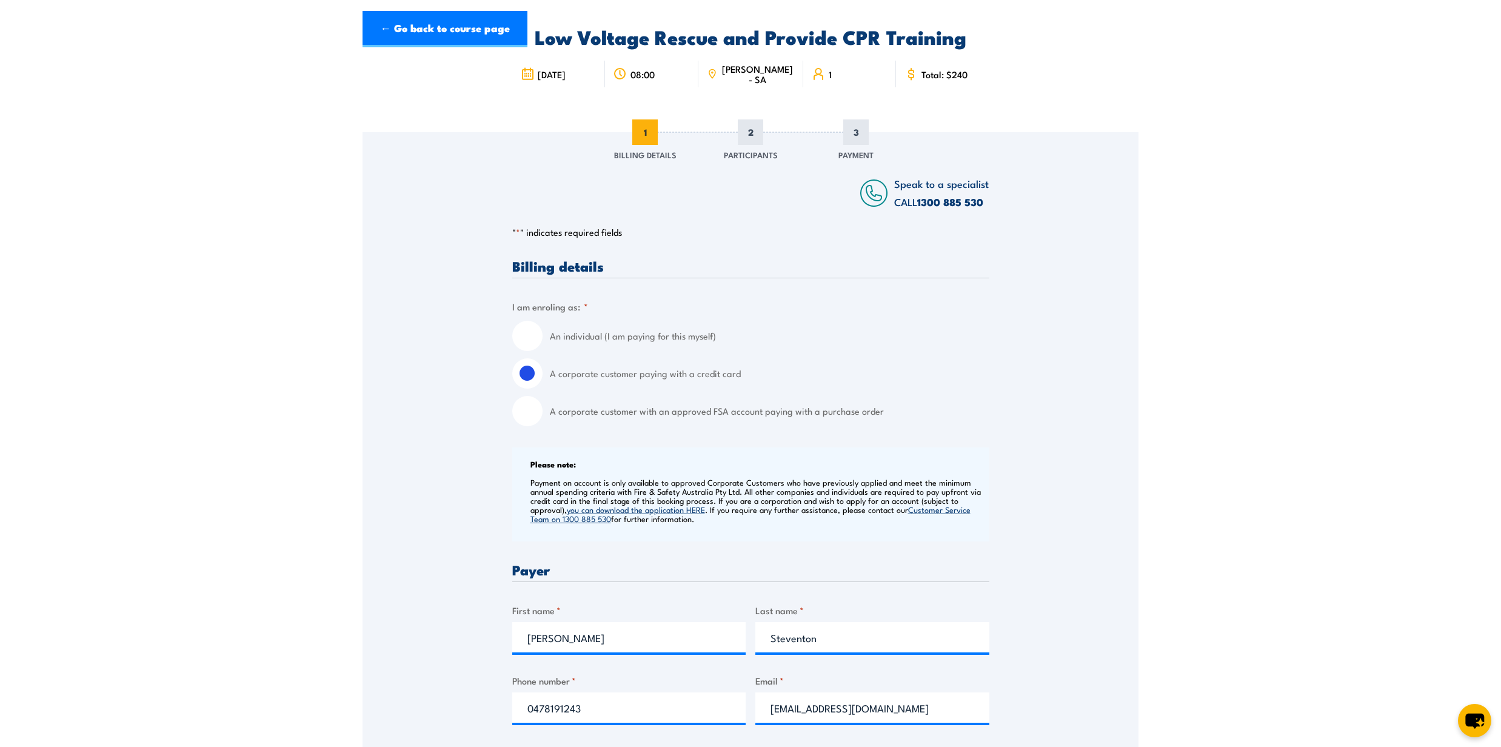
scroll to position [0, 0]
